Goal: Information Seeking & Learning: Learn about a topic

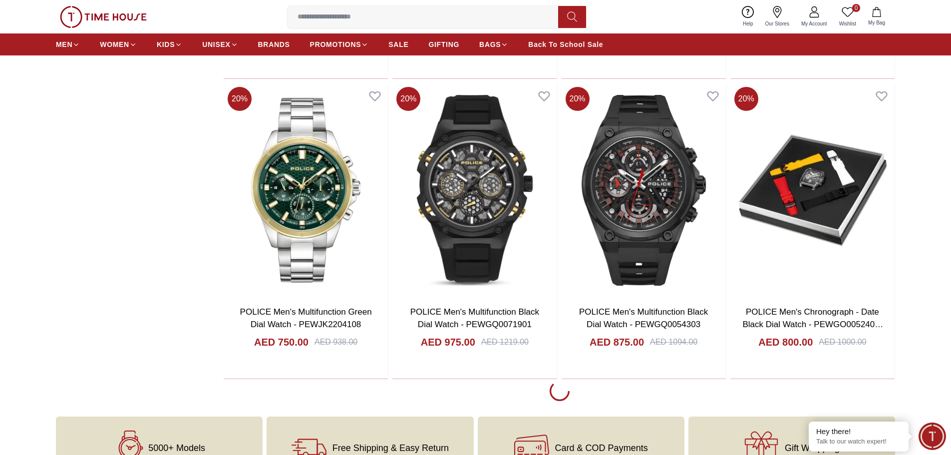
scroll to position [1747, 0]
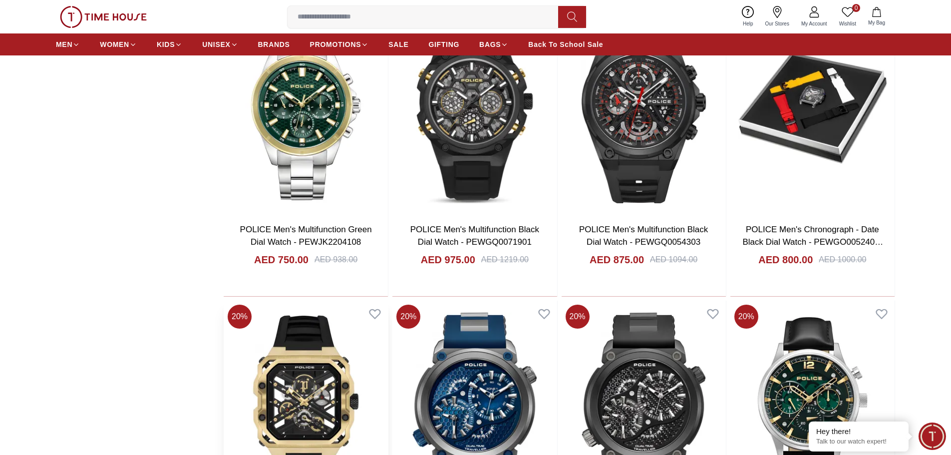
scroll to position [1648, 0]
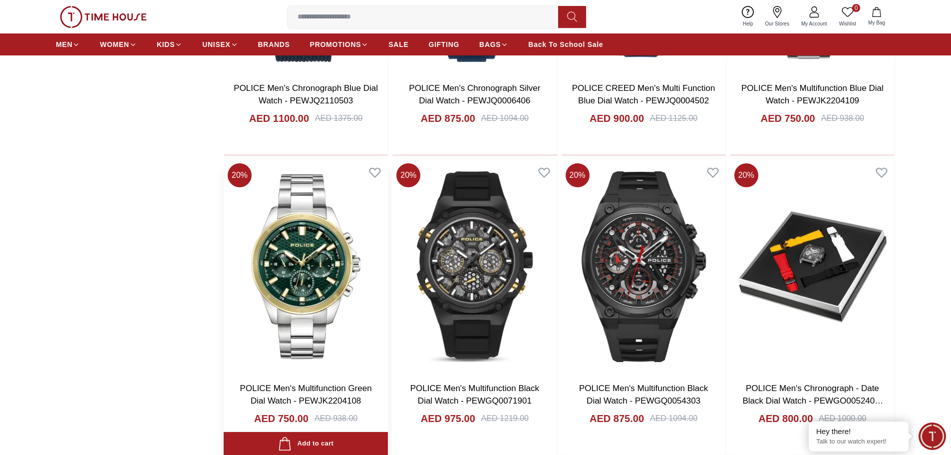
click at [322, 249] on img at bounding box center [306, 266] width 164 height 215
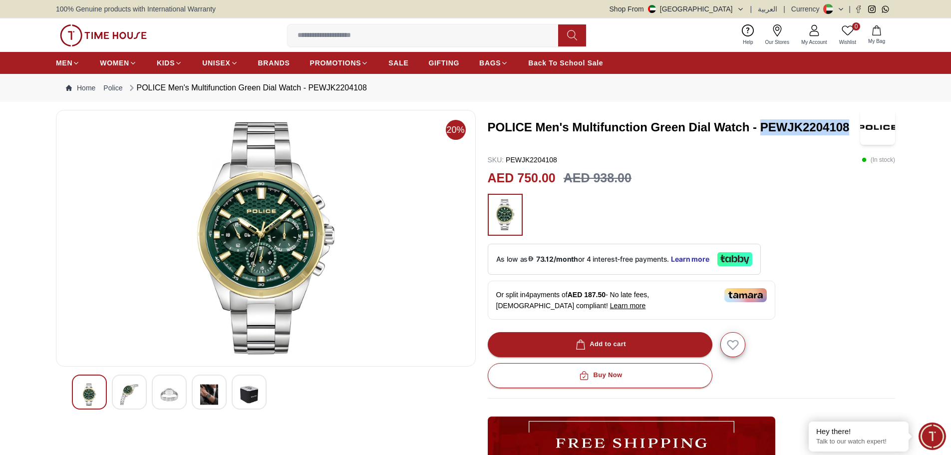
drag, startPoint x: 848, startPoint y: 125, endPoint x: 760, endPoint y: 132, distance: 87.7
click at [760, 132] on h3 "POLICE Men's Multifunction Green Dial Watch - PEWJK2204108" at bounding box center [674, 127] width 373 height 16
copy h3 "PEWJK2204108"
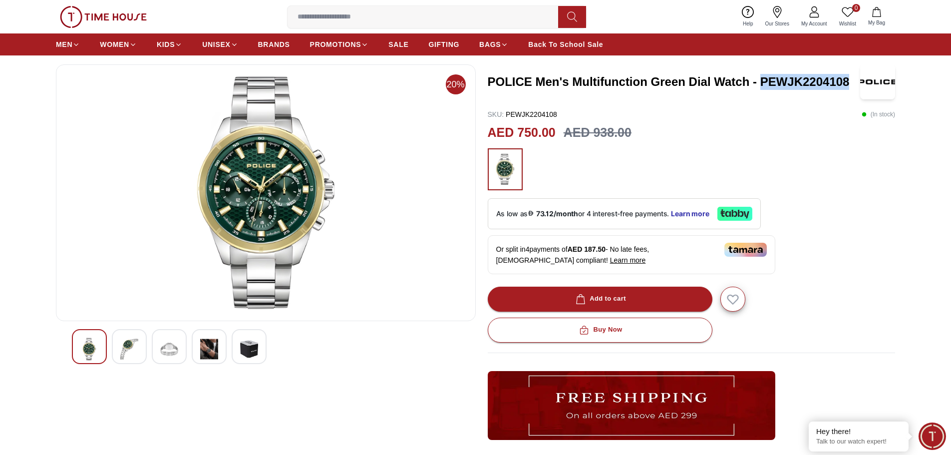
scroll to position [100, 0]
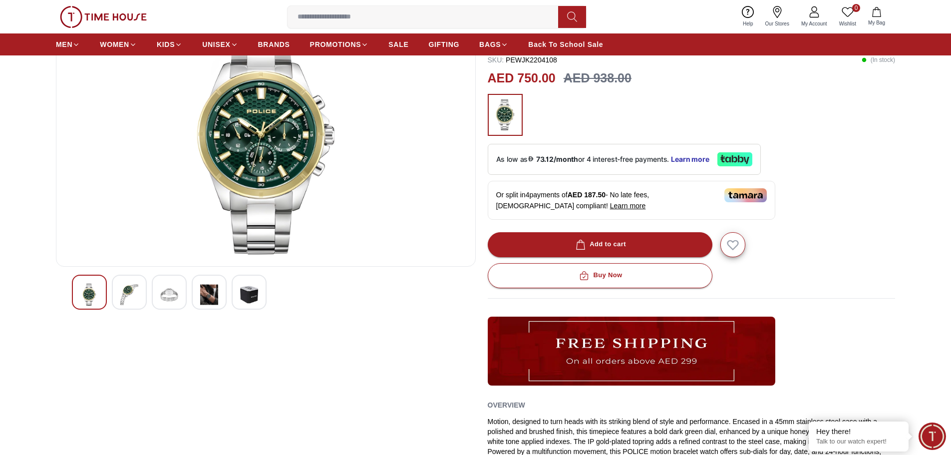
click at [135, 282] on div at bounding box center [129, 292] width 35 height 35
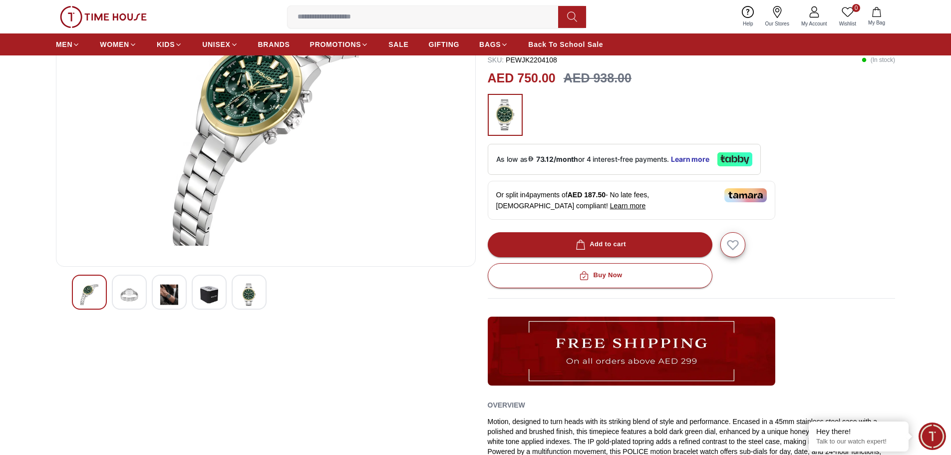
click at [178, 299] on div at bounding box center [169, 292] width 35 height 35
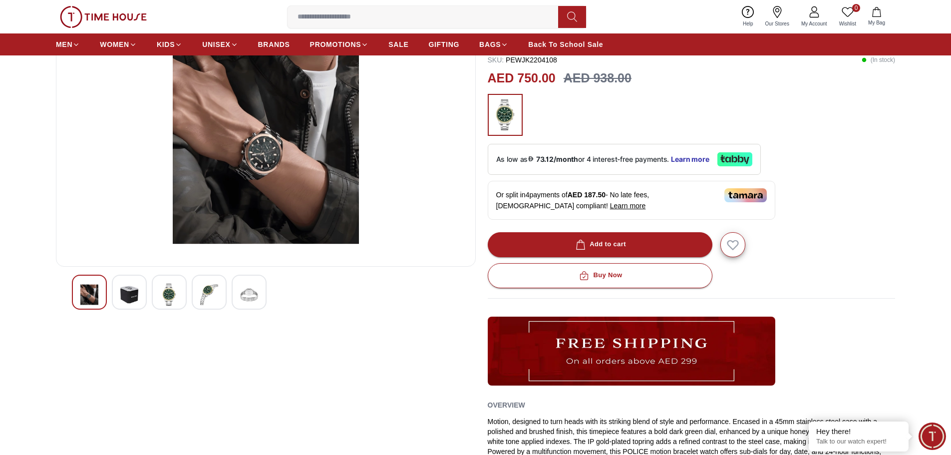
click at [216, 297] on img at bounding box center [209, 294] width 18 height 23
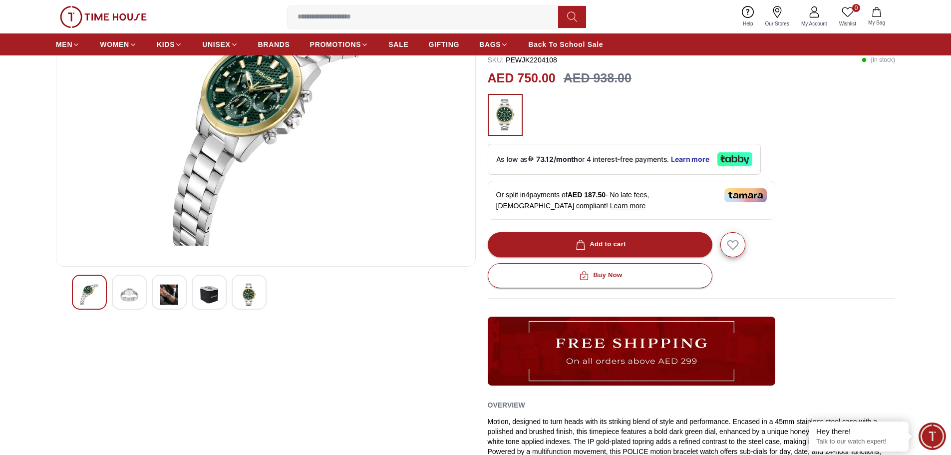
click at [236, 294] on div at bounding box center [249, 292] width 35 height 35
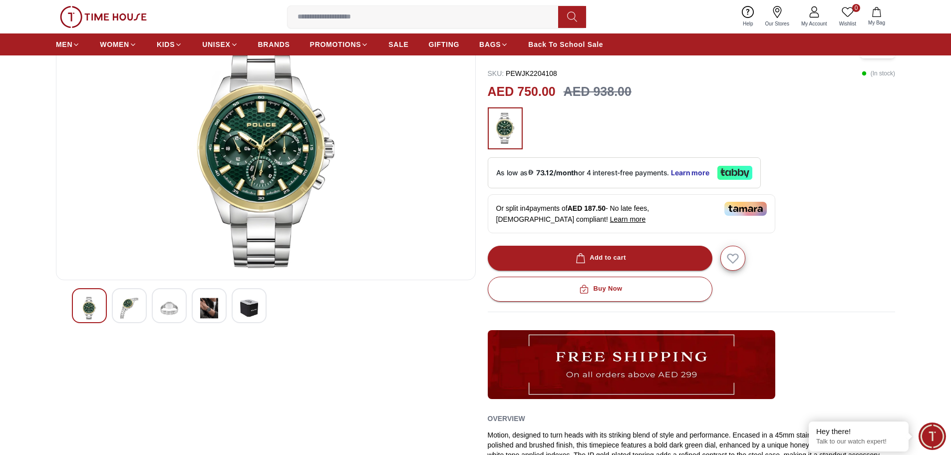
scroll to position [64, 0]
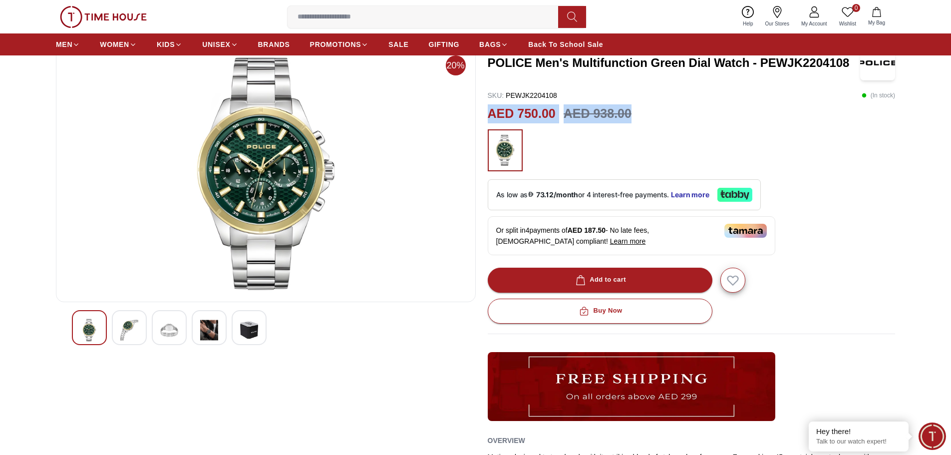
drag, startPoint x: 490, startPoint y: 115, endPoint x: 635, endPoint y: 113, distance: 144.8
click at [635, 113] on div "AED 750.00 AED 938.00" at bounding box center [692, 113] width 408 height 19
copy div "AED 750.00 AED 938.00"
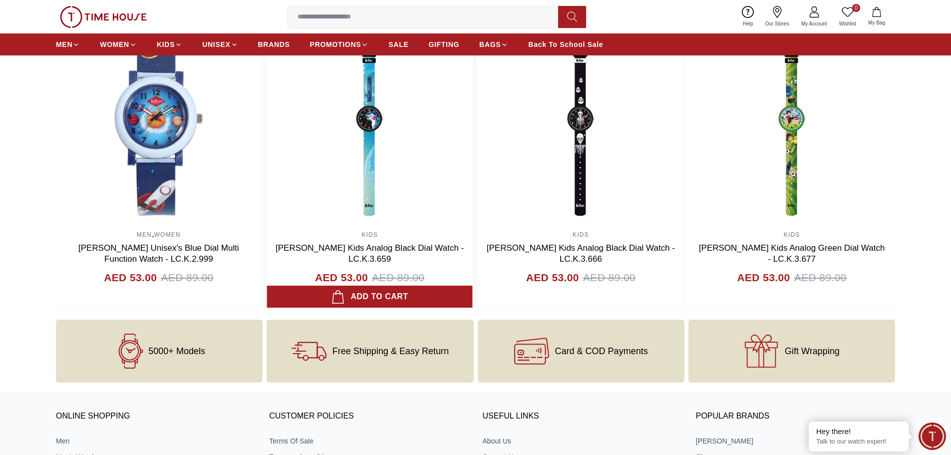
scroll to position [963, 0]
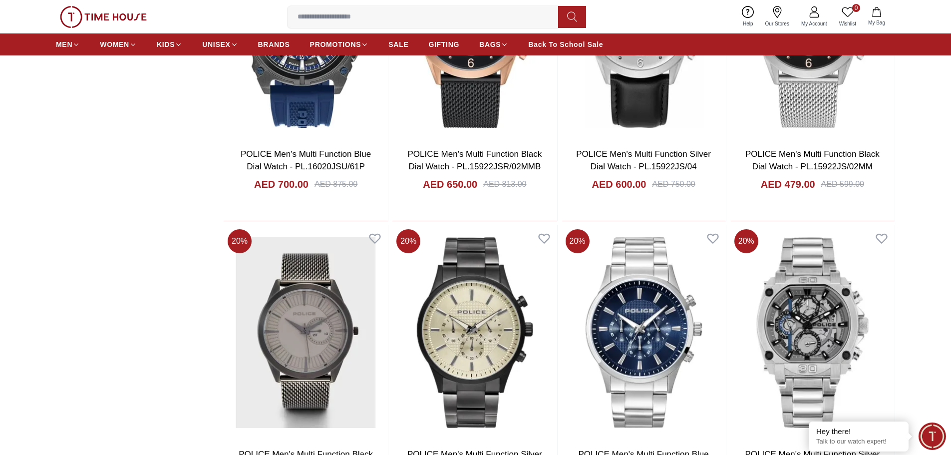
scroll to position [3848, 0]
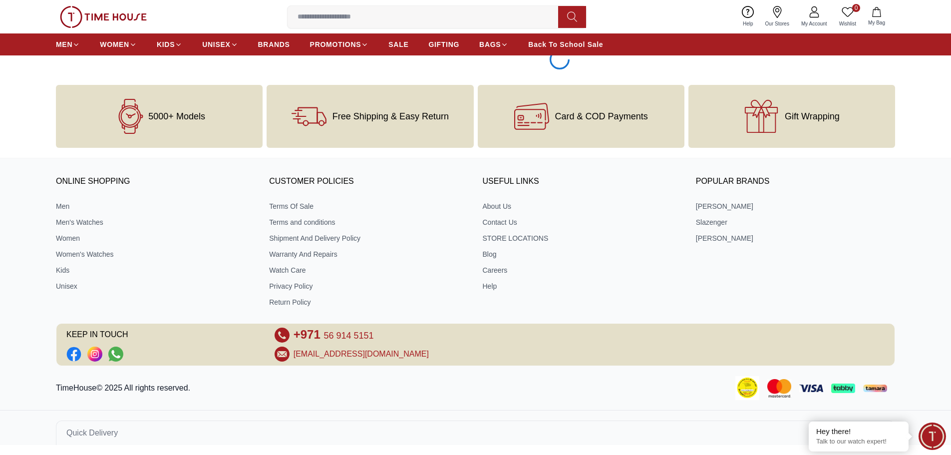
scroll to position [5065, 0]
